Goal: Task Accomplishment & Management: Use online tool/utility

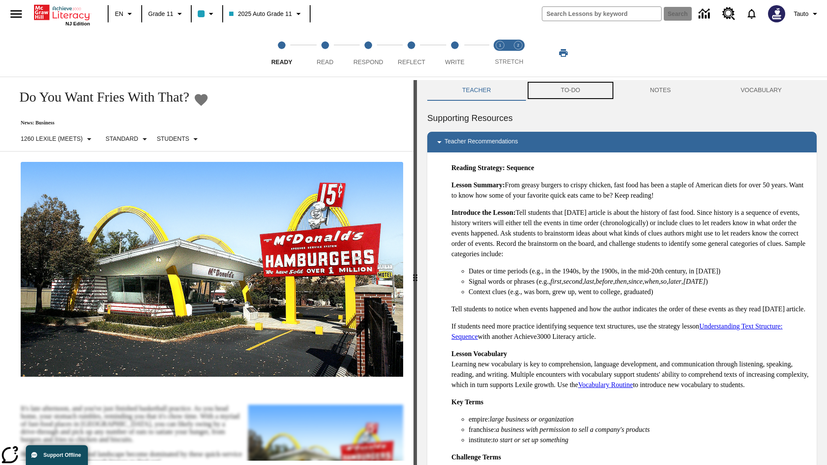
click at [570, 90] on button "TO-DO" at bounding box center [570, 90] width 89 height 21
